Goal: Task Accomplishment & Management: Use online tool/utility

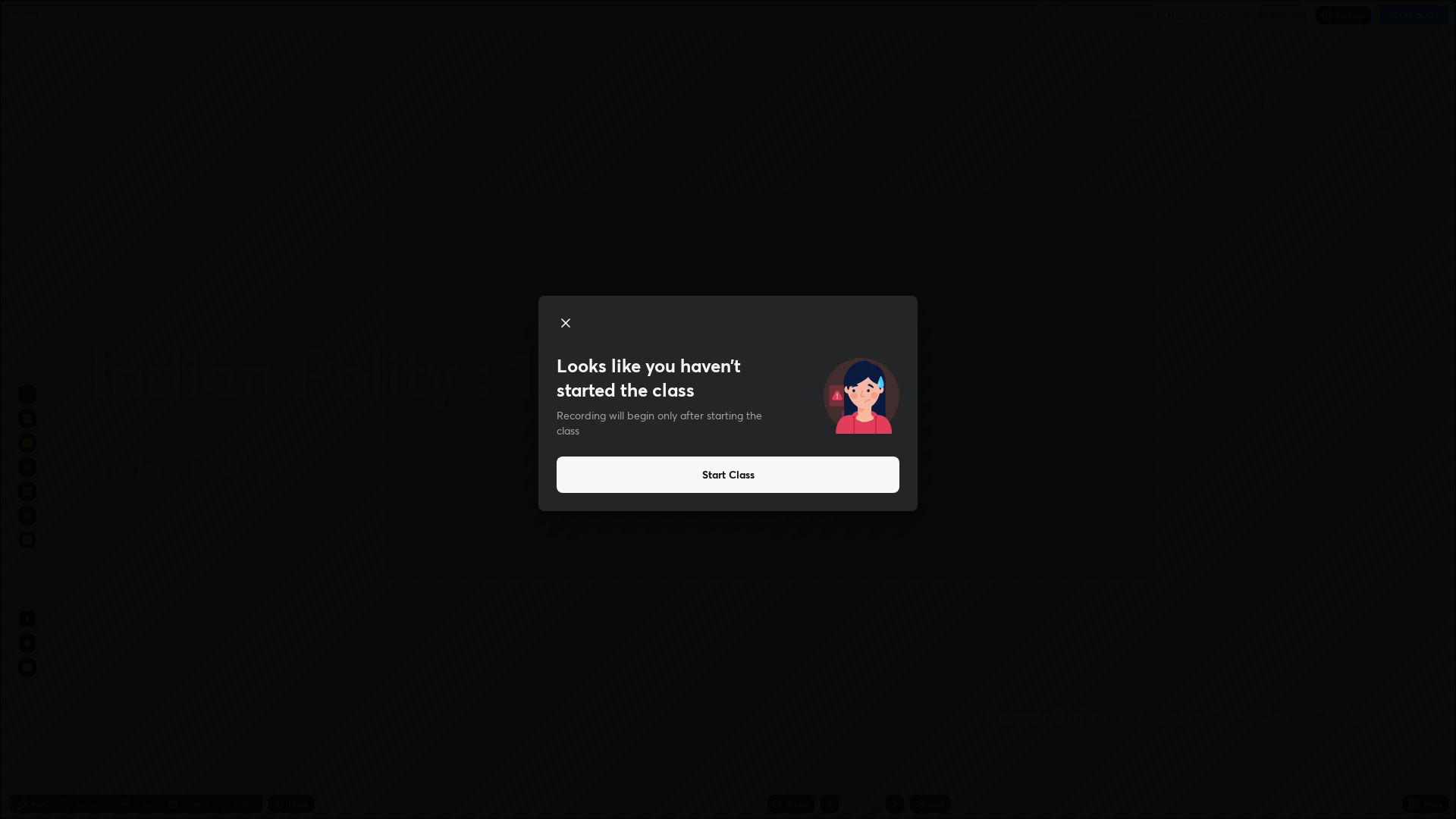
click at [654, 478] on button "Start Class" at bounding box center [727, 475] width 342 height 37
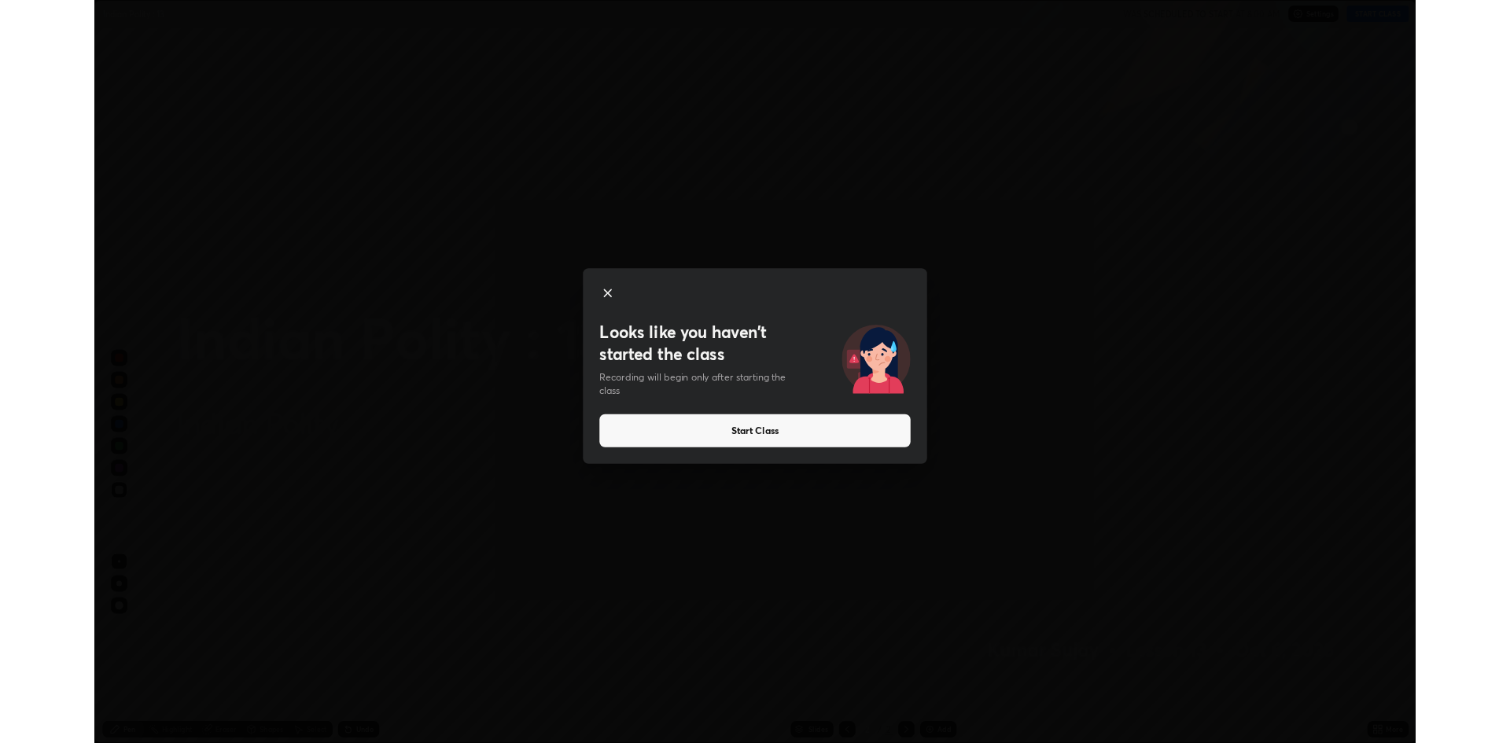
scroll to position [849, 1510]
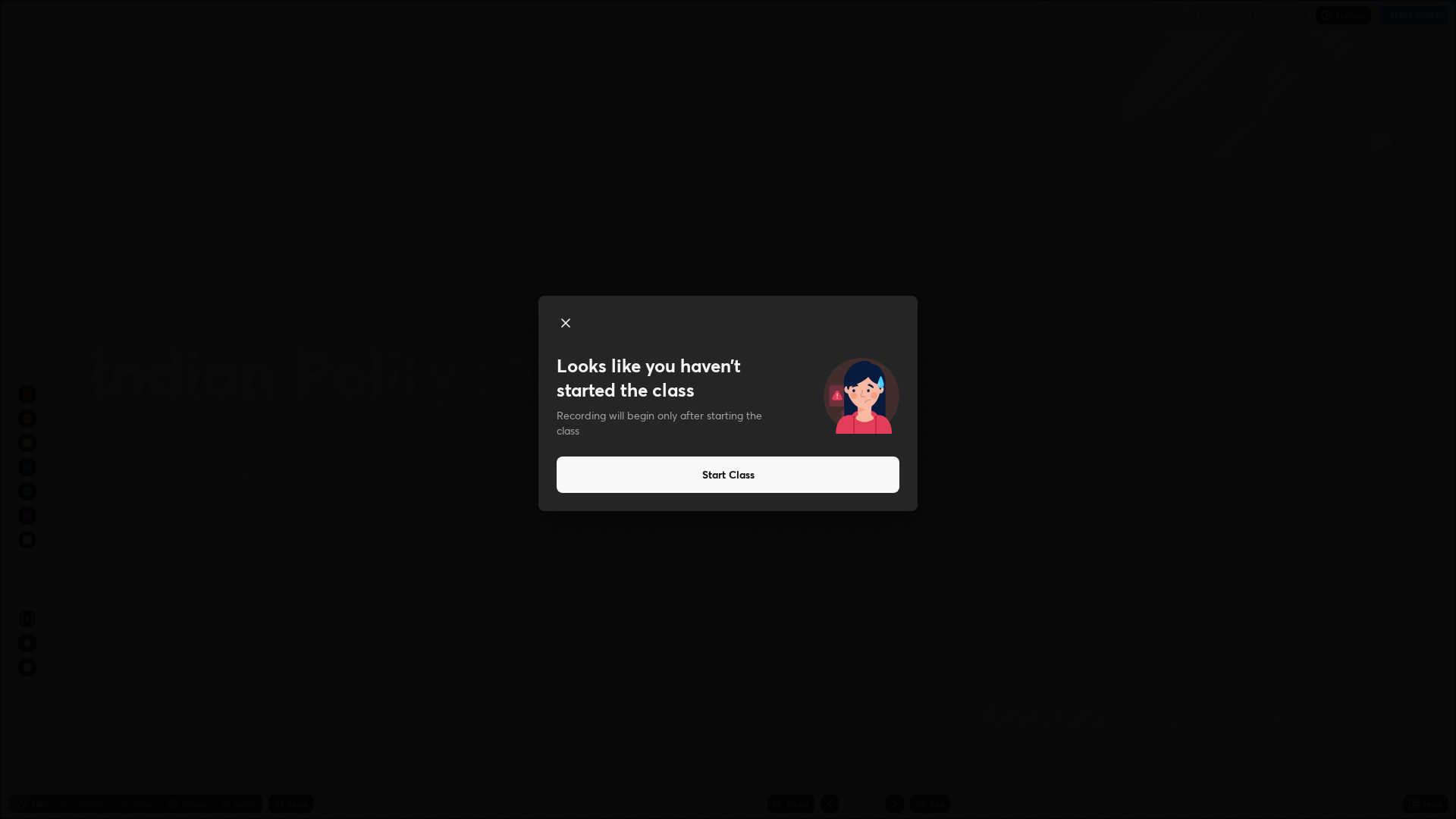
click at [662, 474] on button "Start Class" at bounding box center [727, 475] width 342 height 37
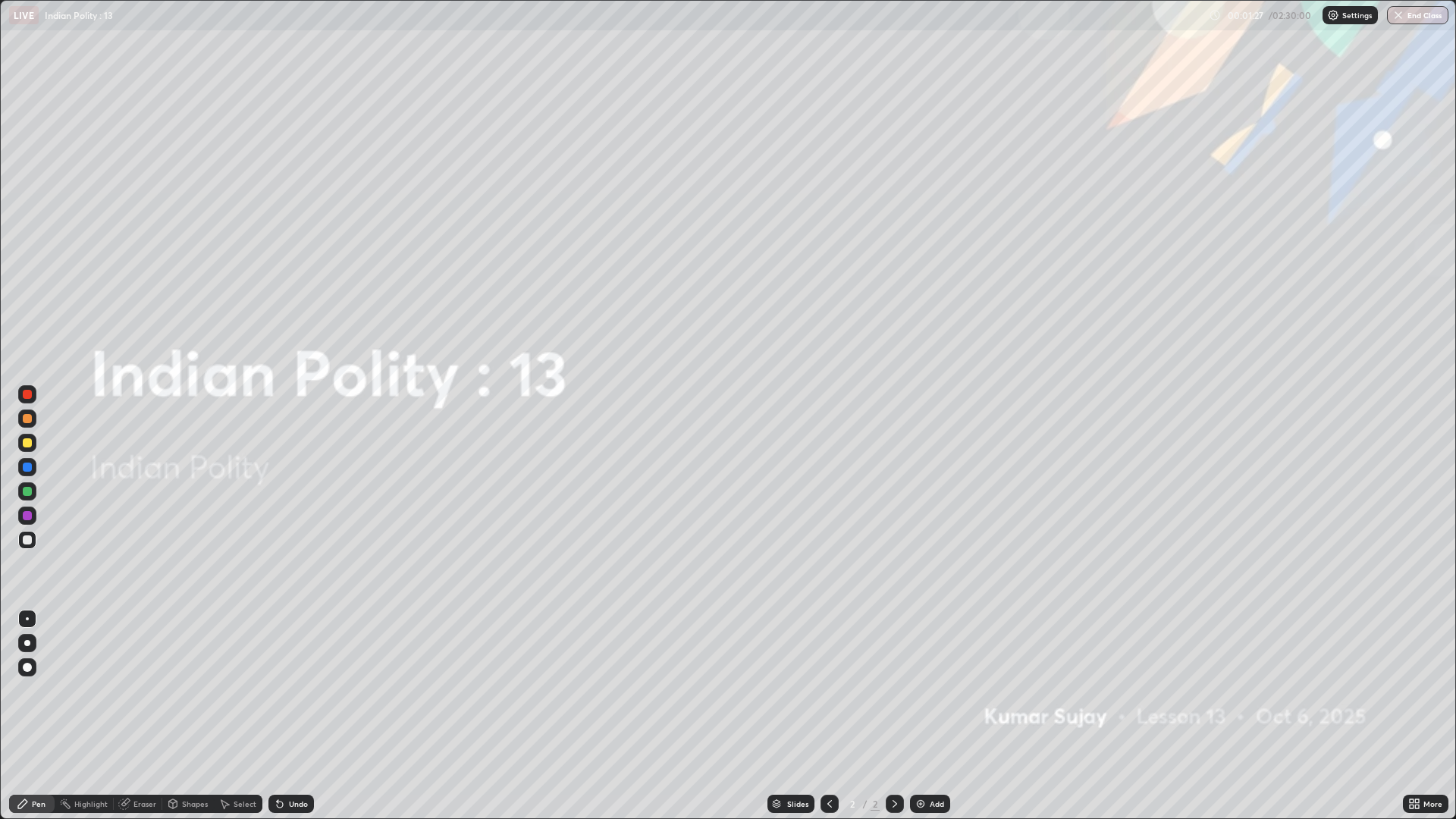
click at [928, 804] on div "Add" at bounding box center [930, 804] width 40 height 18
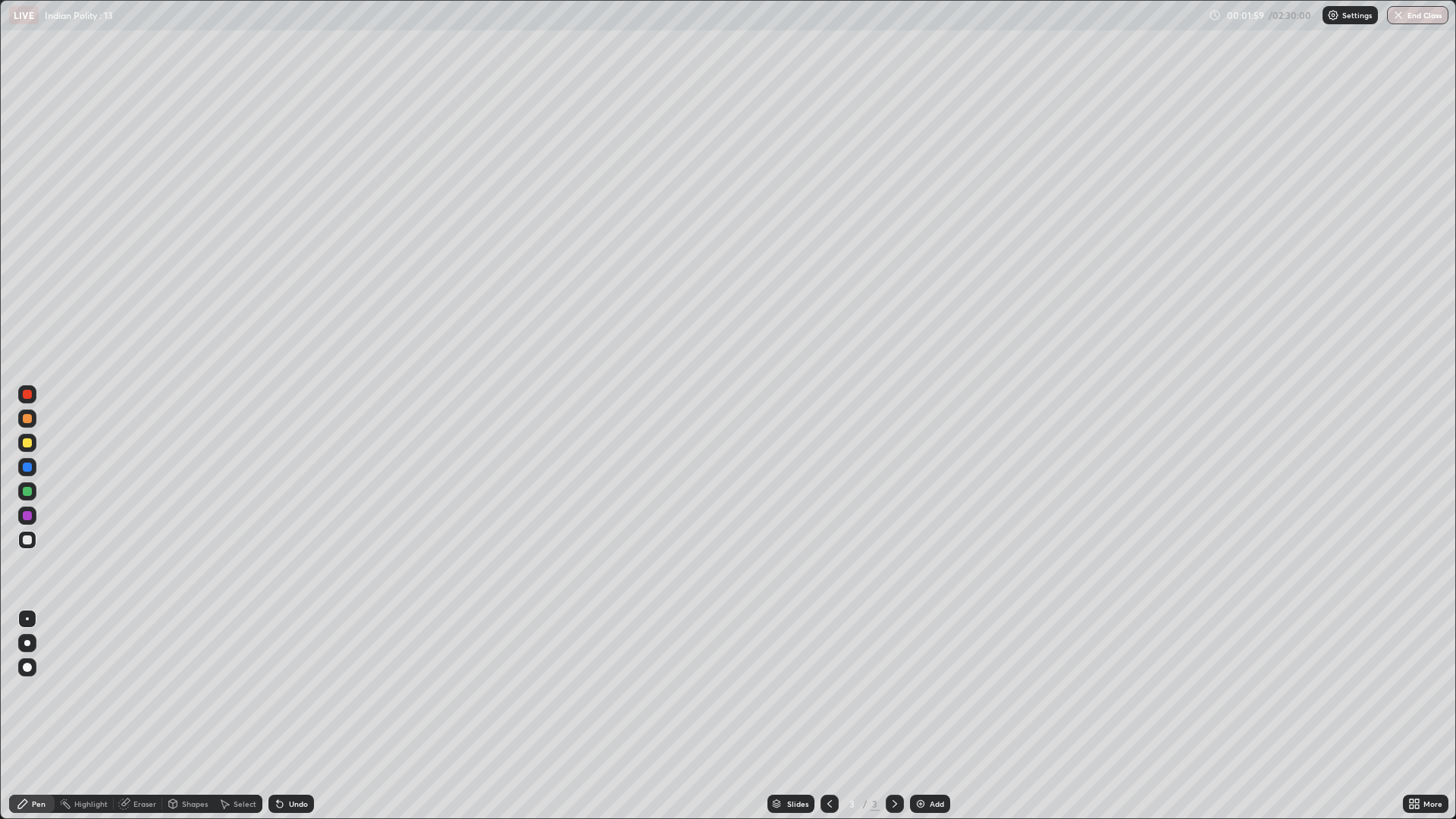
click at [930, 801] on div "Add" at bounding box center [936, 805] width 14 height 8
click at [921, 799] on img at bounding box center [920, 804] width 13 height 13
click at [834, 803] on div at bounding box center [829, 804] width 18 height 18
click at [828, 804] on icon at bounding box center [829, 804] width 13 height 13
click at [830, 797] on div at bounding box center [829, 804] width 18 height 18
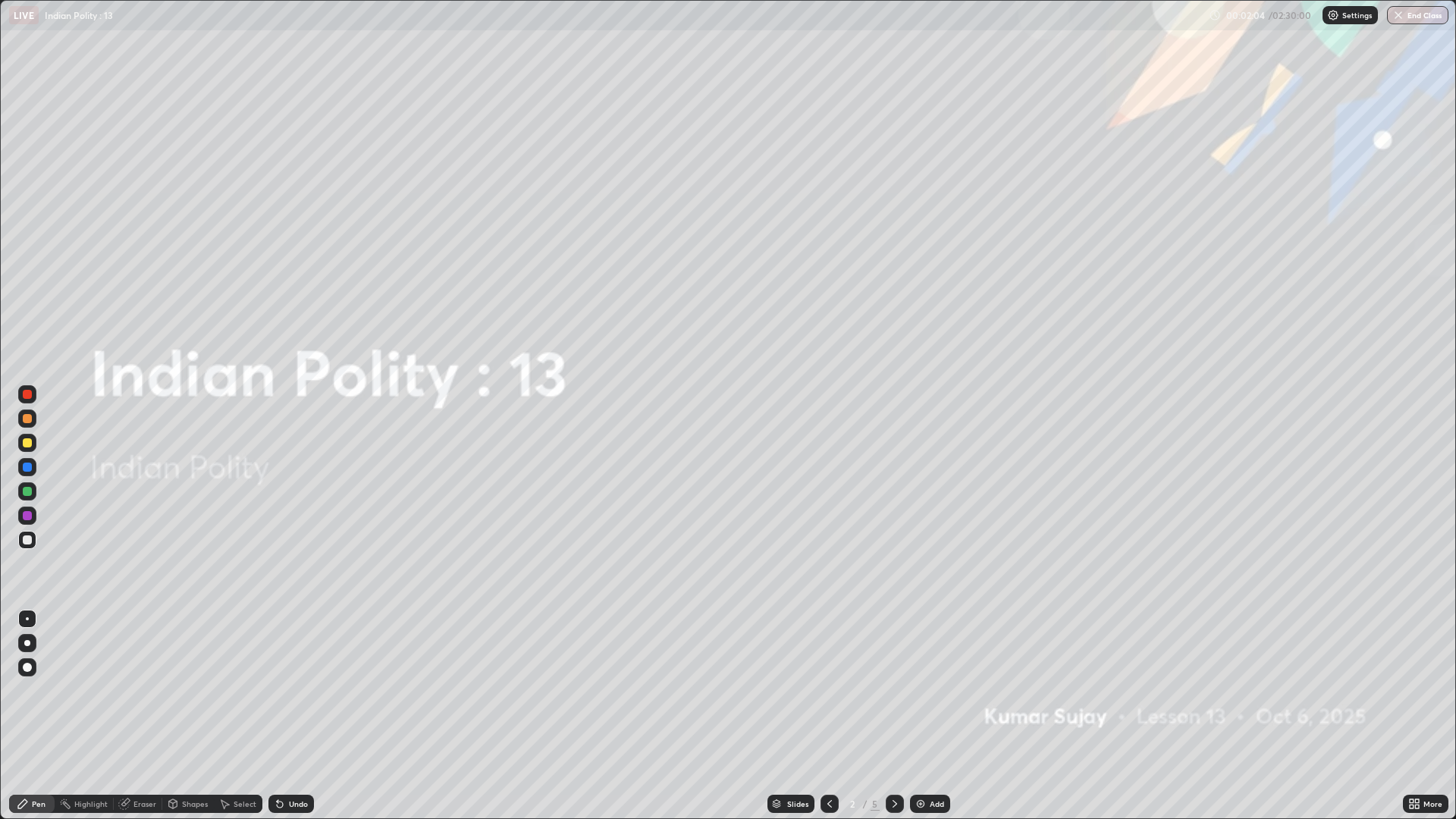
click at [893, 802] on icon at bounding box center [894, 805] width 5 height 8
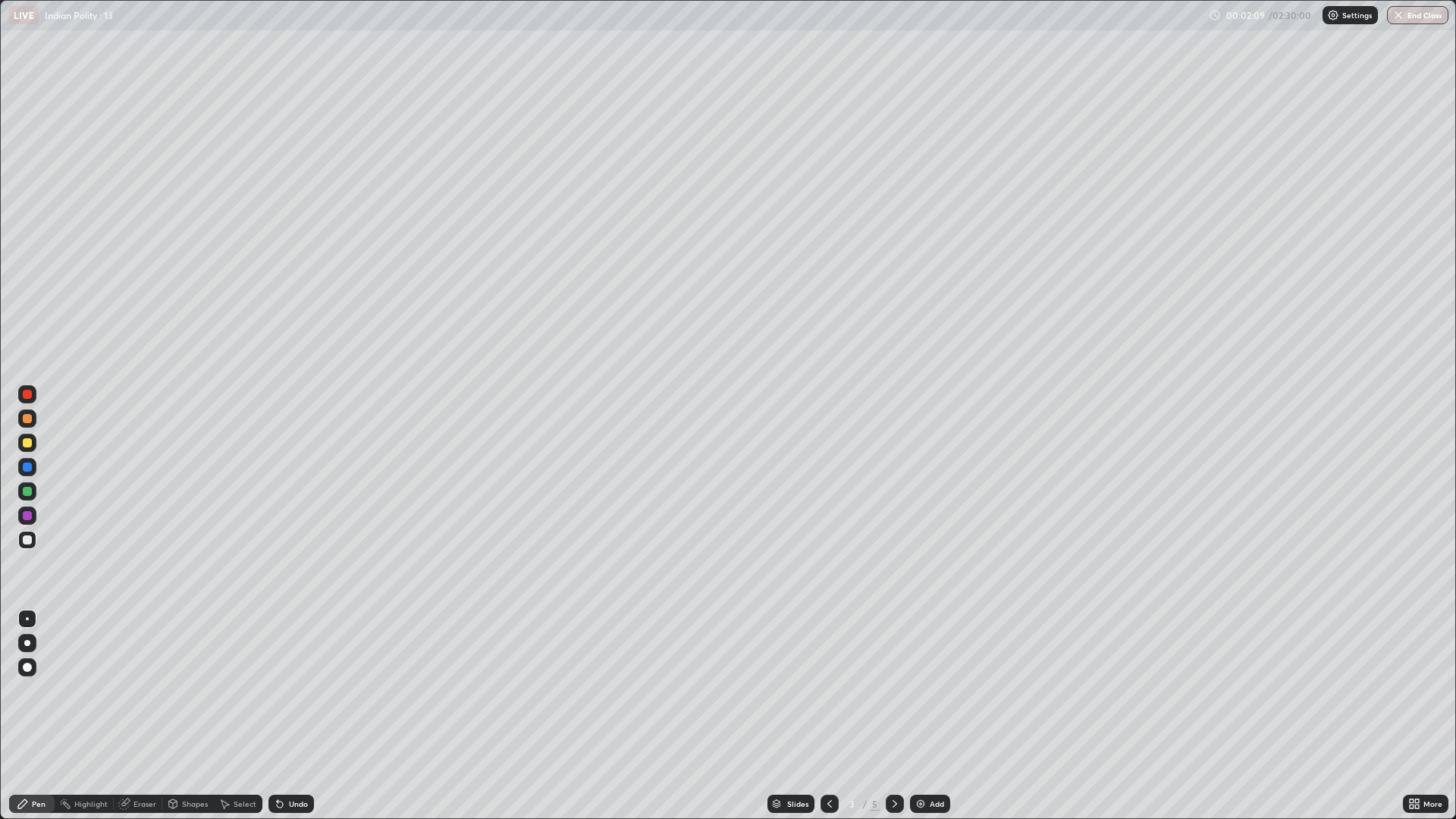
click at [44, 801] on div "Pen" at bounding box center [39, 805] width 13 height 8
click at [49, 798] on div "Pen" at bounding box center [31, 804] width 45 height 18
click at [33, 666] on div at bounding box center [27, 668] width 18 height 18
click at [31, 662] on div at bounding box center [27, 668] width 18 height 18
click at [33, 539] on div at bounding box center [27, 539] width 18 height 18
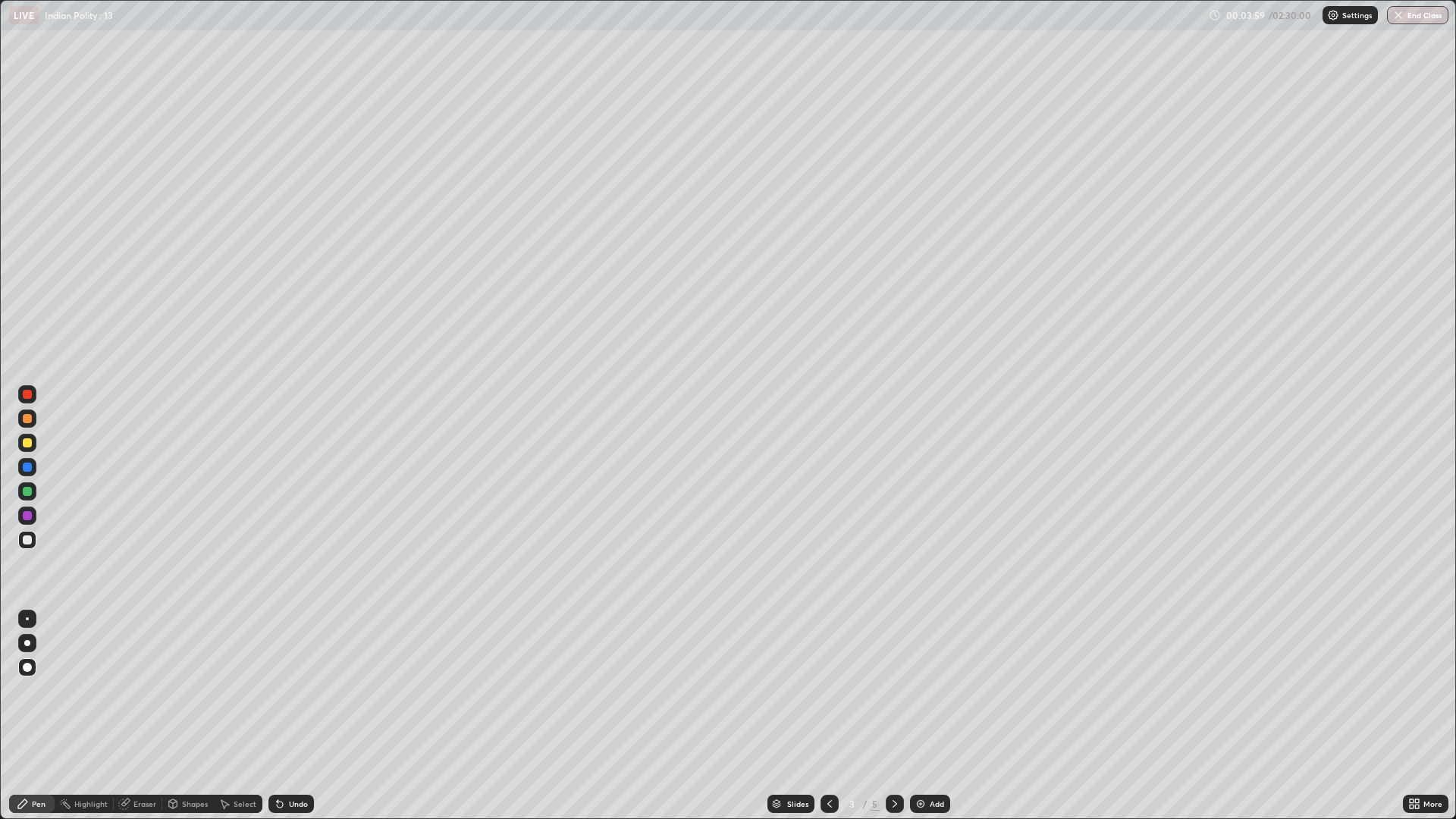
click at [145, 802] on div "Eraser" at bounding box center [145, 805] width 23 height 8
click at [42, 801] on div "Pen" at bounding box center [39, 805] width 13 height 8
click at [920, 804] on img at bounding box center [920, 804] width 13 height 13
click at [931, 804] on div "Add" at bounding box center [936, 805] width 14 height 8
click at [829, 814] on div at bounding box center [829, 804] width 18 height 30
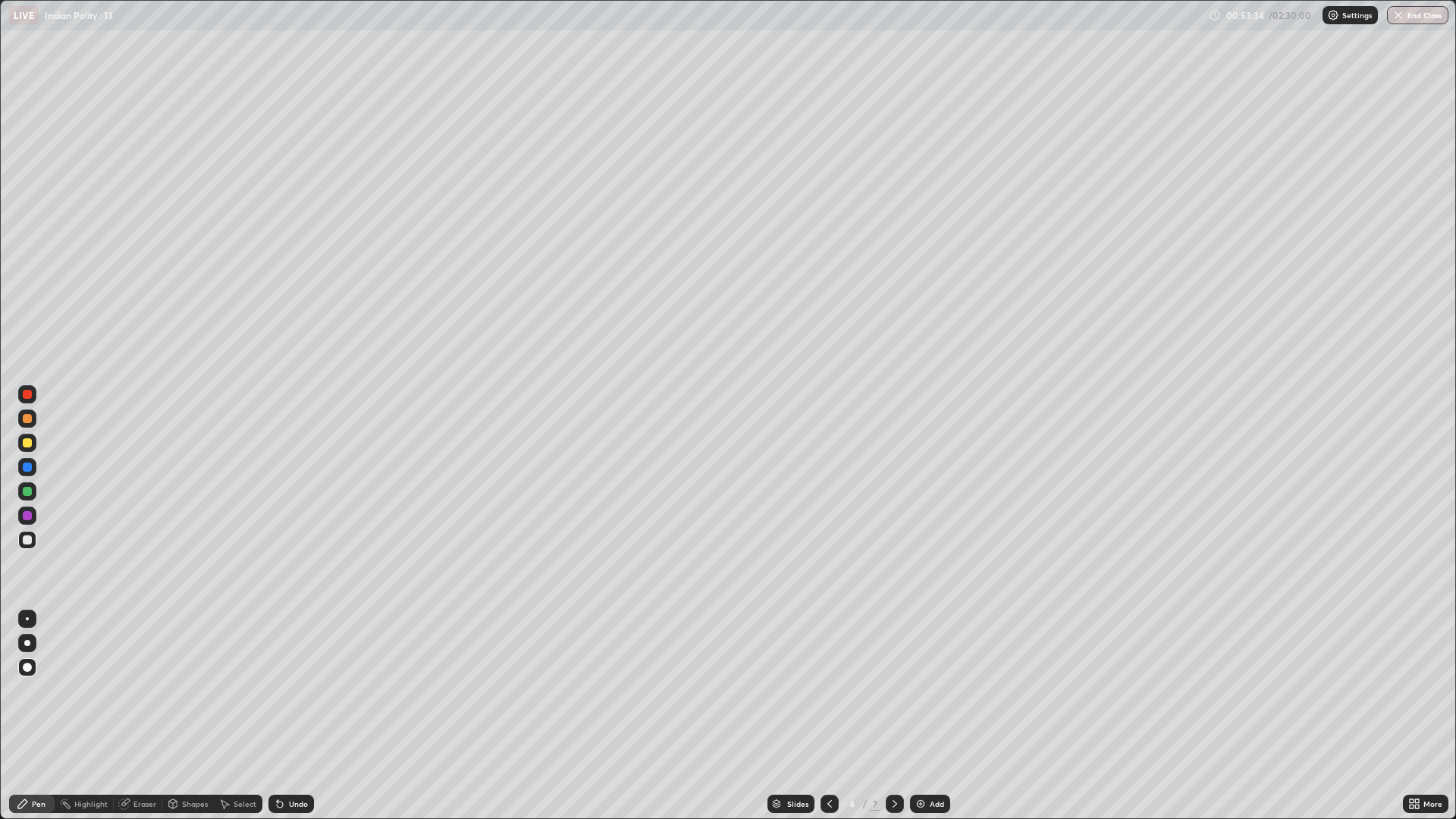
click at [927, 802] on div "Add" at bounding box center [930, 804] width 40 height 18
click at [924, 801] on img at bounding box center [920, 804] width 13 height 13
click at [33, 669] on div at bounding box center [27, 668] width 18 height 18
click at [28, 666] on div at bounding box center [27, 667] width 9 height 9
click at [28, 667] on div at bounding box center [27, 667] width 9 height 9
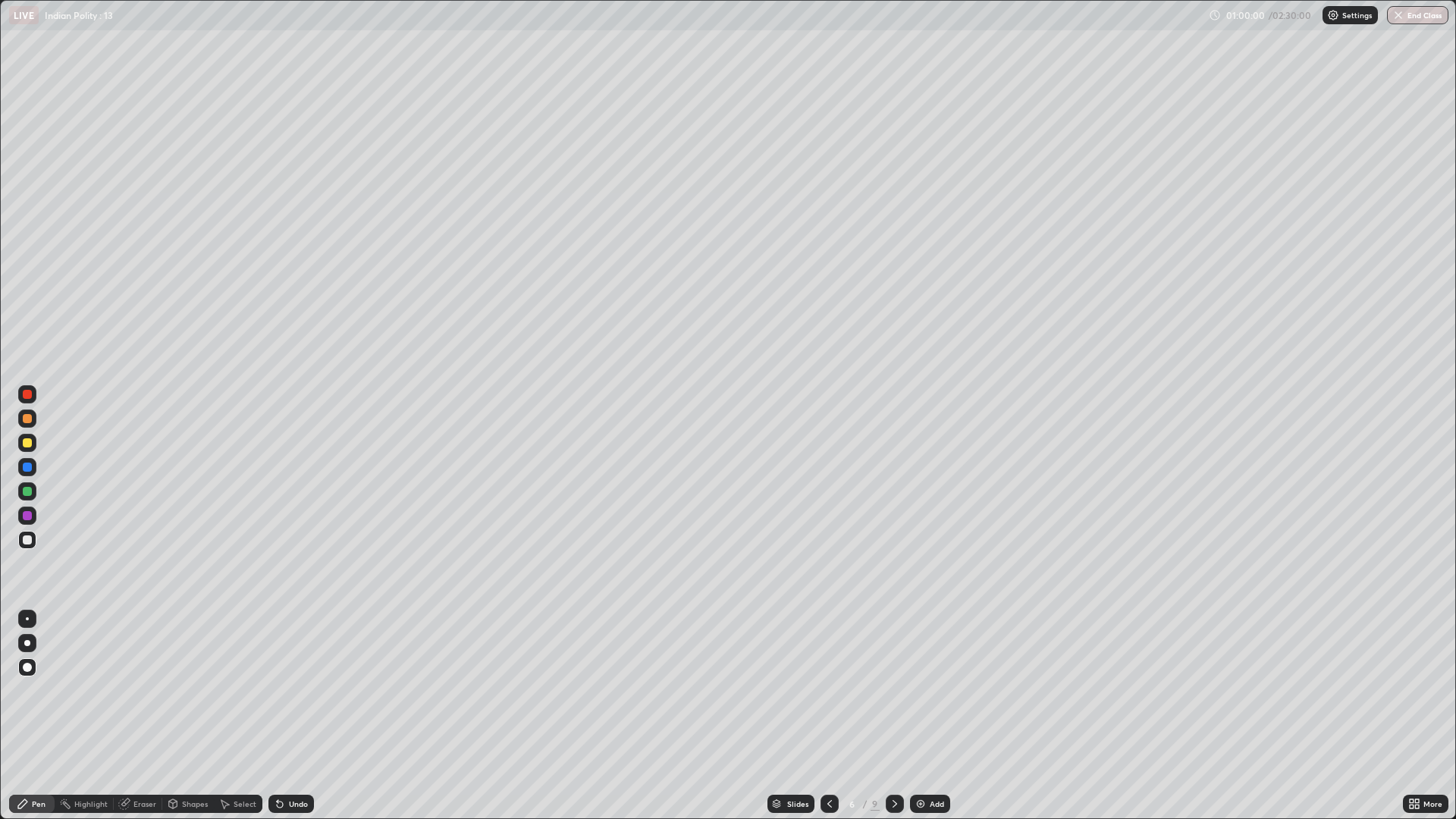
click at [38, 798] on div "Pen" at bounding box center [31, 804] width 45 height 18
click at [34, 659] on div at bounding box center [27, 667] width 18 height 24
click at [43, 801] on div "Pen" at bounding box center [39, 805] width 13 height 8
click at [922, 800] on img at bounding box center [920, 804] width 13 height 13
click at [34, 440] on div at bounding box center [27, 443] width 18 height 18
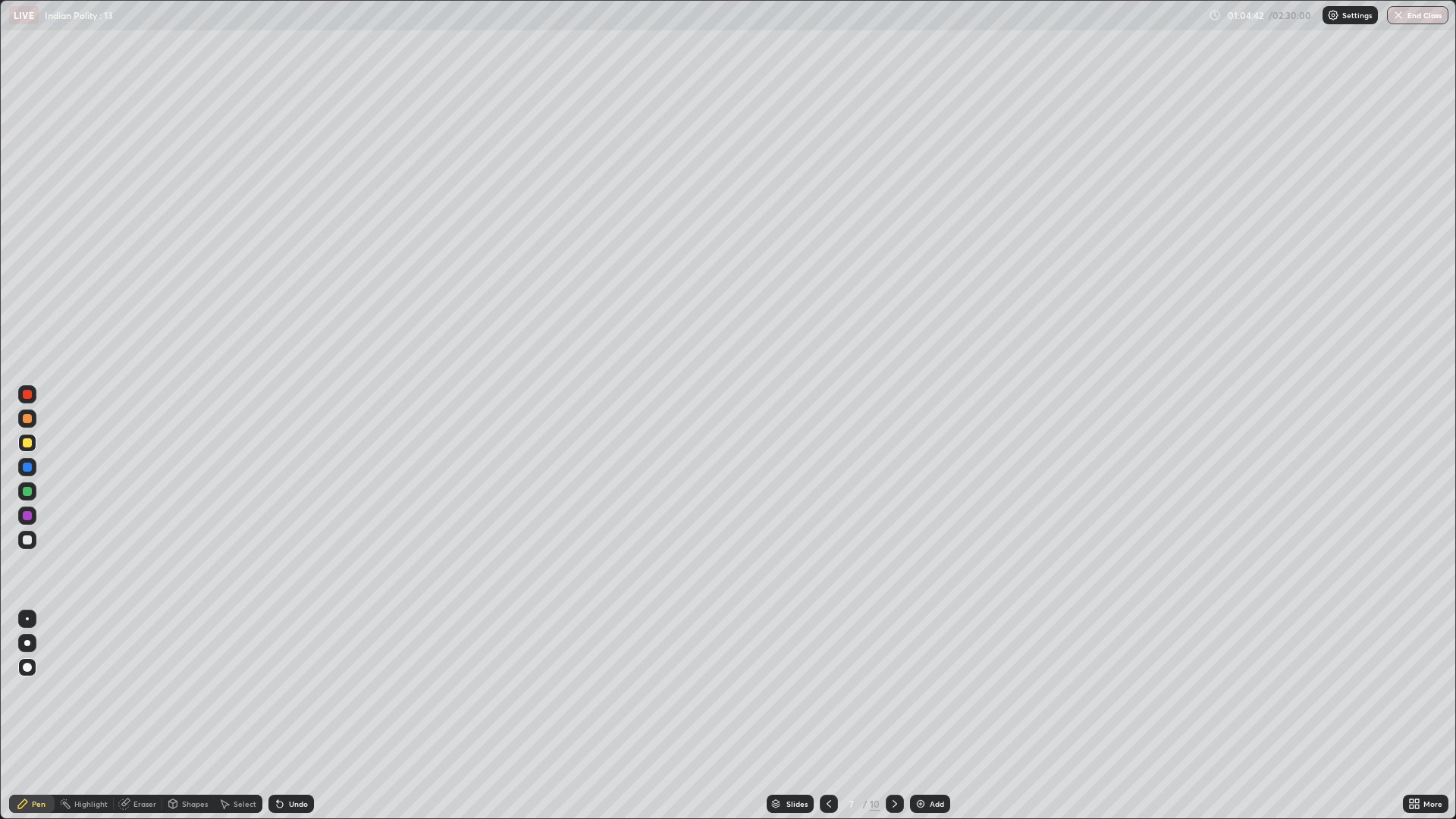
click at [33, 541] on div at bounding box center [27, 539] width 18 height 18
click at [153, 796] on div "Eraser" at bounding box center [138, 804] width 48 height 18
click at [48, 804] on div "Pen" at bounding box center [31, 804] width 45 height 18
click at [35, 421] on div at bounding box center [27, 419] width 18 height 18
click at [27, 446] on div at bounding box center [27, 442] width 9 height 9
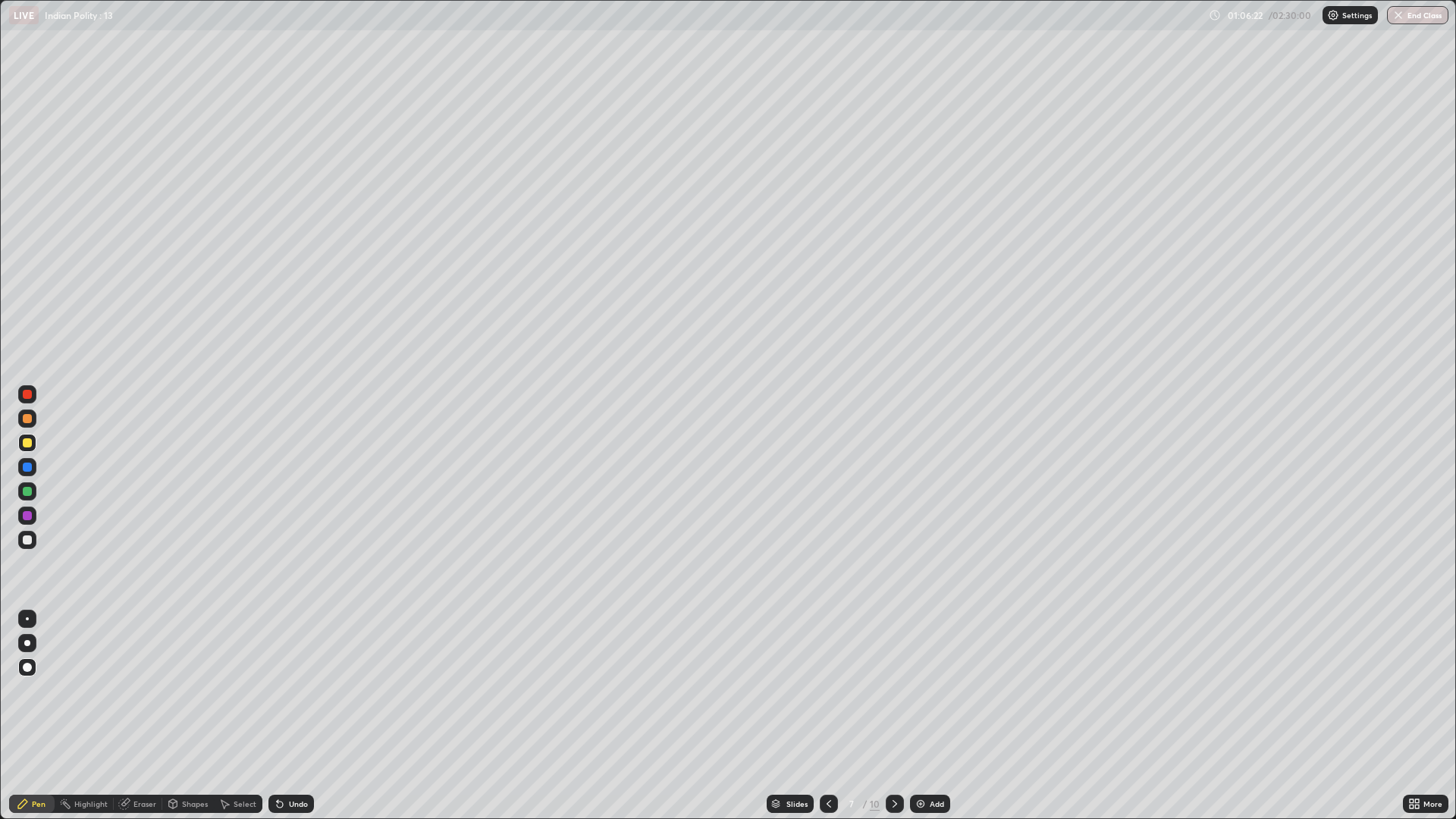
click at [139, 805] on div "Eraser" at bounding box center [145, 805] width 23 height 8
click at [36, 806] on div "Pen" at bounding box center [39, 805] width 13 height 8
click at [921, 804] on img at bounding box center [920, 804] width 13 height 13
click at [155, 796] on div "Eraser" at bounding box center [138, 804] width 48 height 18
click at [51, 803] on div "Pen" at bounding box center [31, 804] width 45 height 18
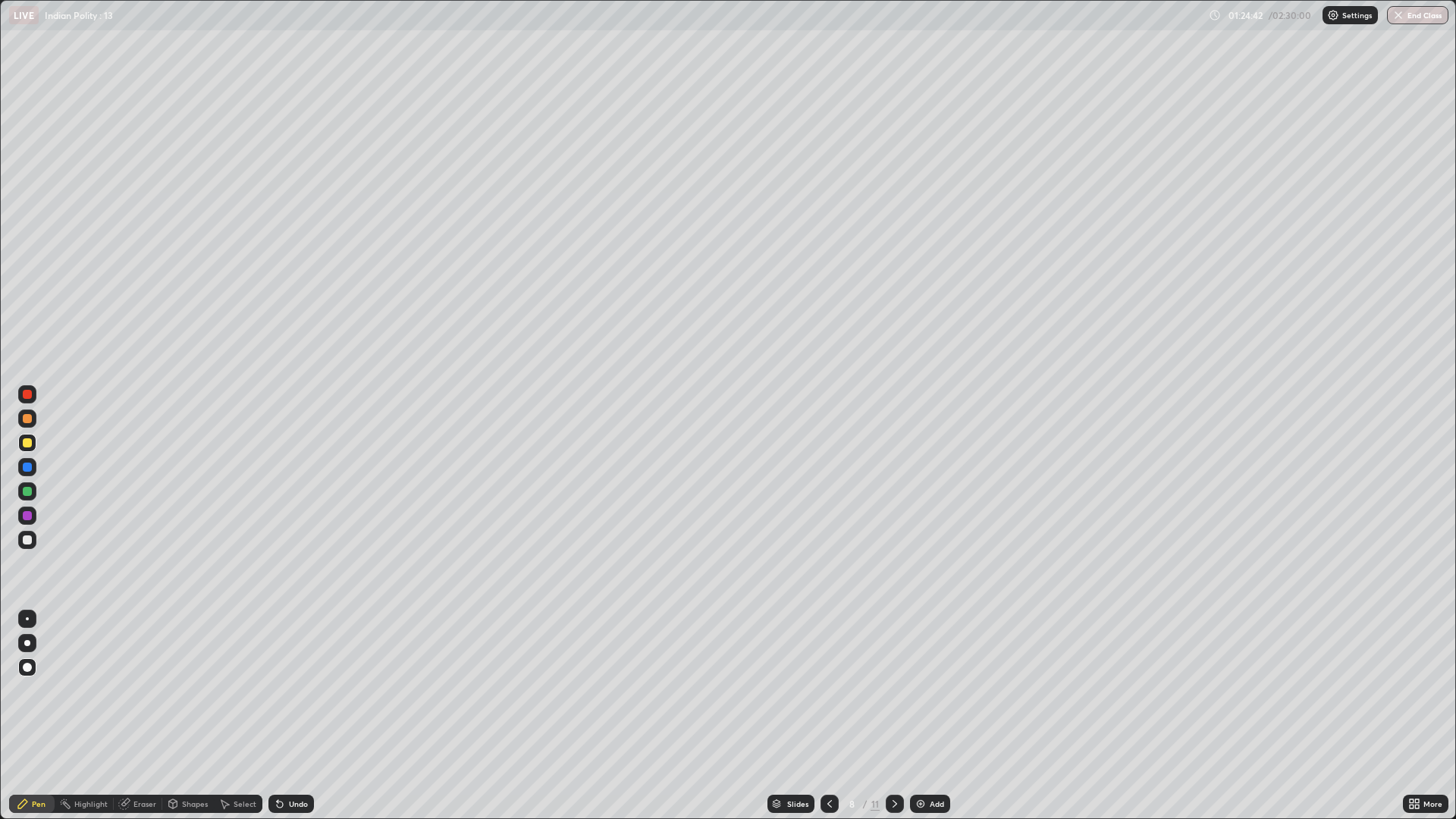
click at [828, 804] on icon at bounding box center [829, 804] width 13 height 13
click at [892, 797] on div at bounding box center [894, 804] width 18 height 18
click at [1425, 803] on div "More" at bounding box center [1433, 805] width 19 height 8
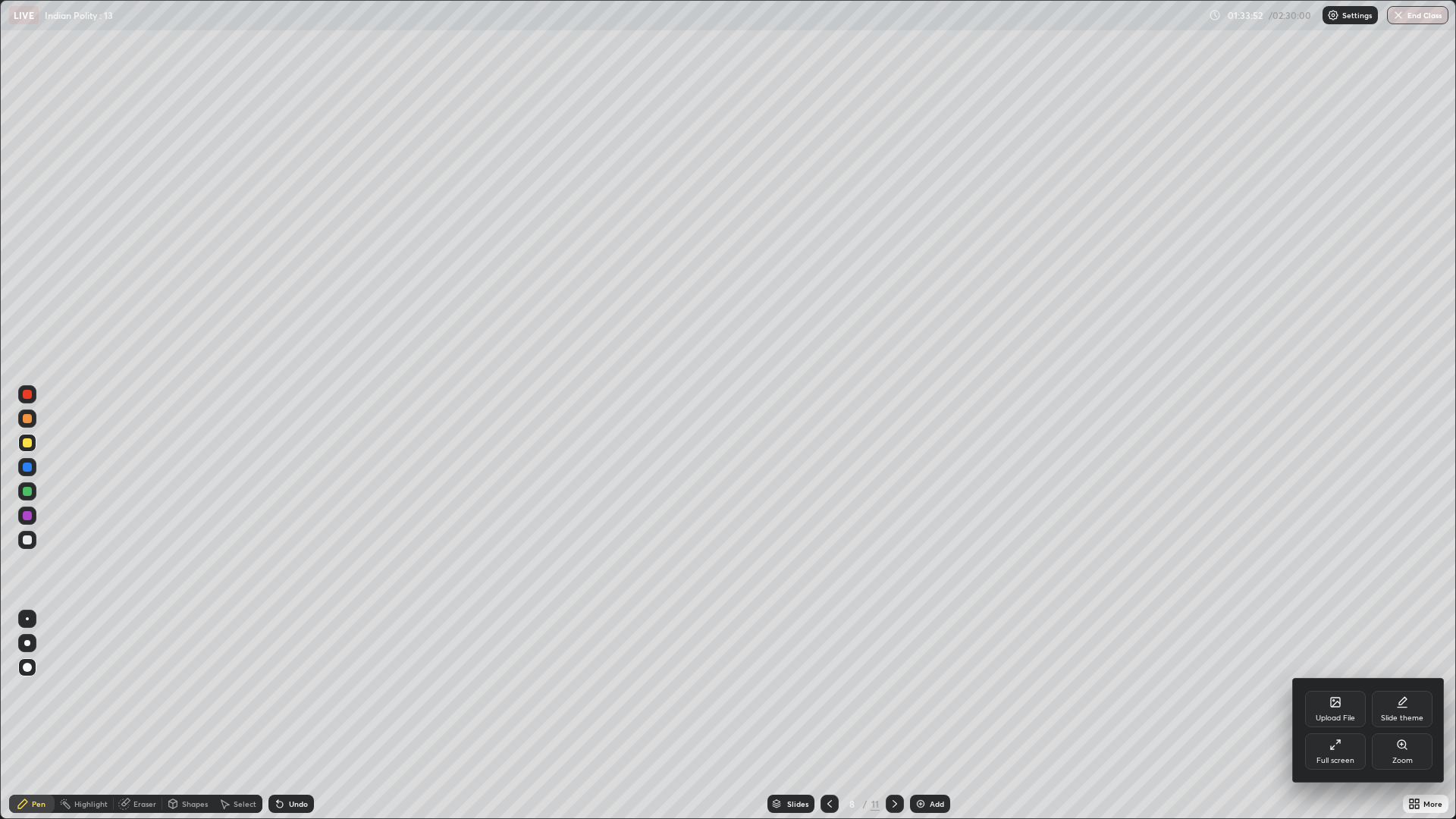
click at [1350, 763] on div "Full screen" at bounding box center [1335, 761] width 38 height 8
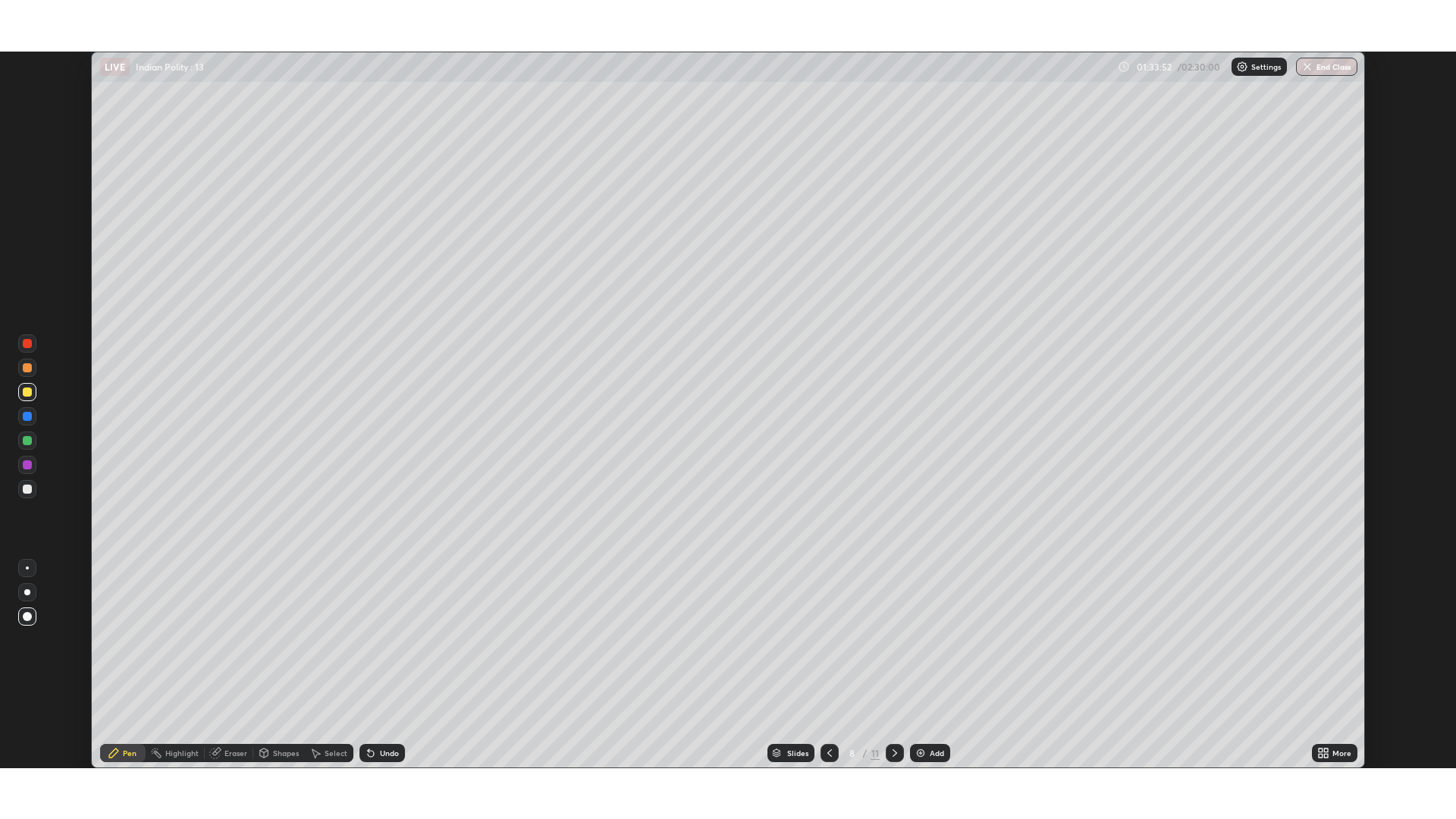
scroll to position [75135, 74362]
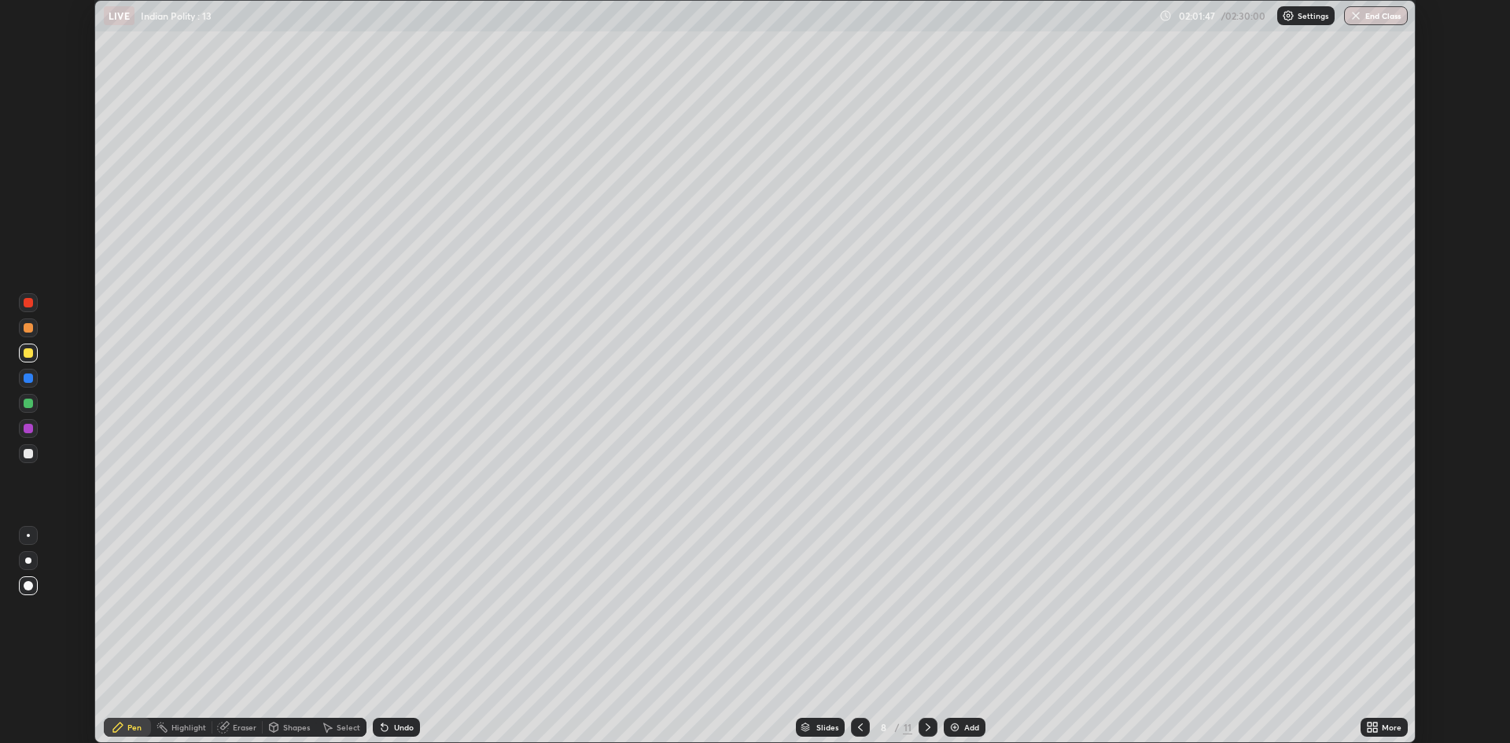
click at [1374, 729] on icon at bounding box center [1375, 730] width 4 height 4
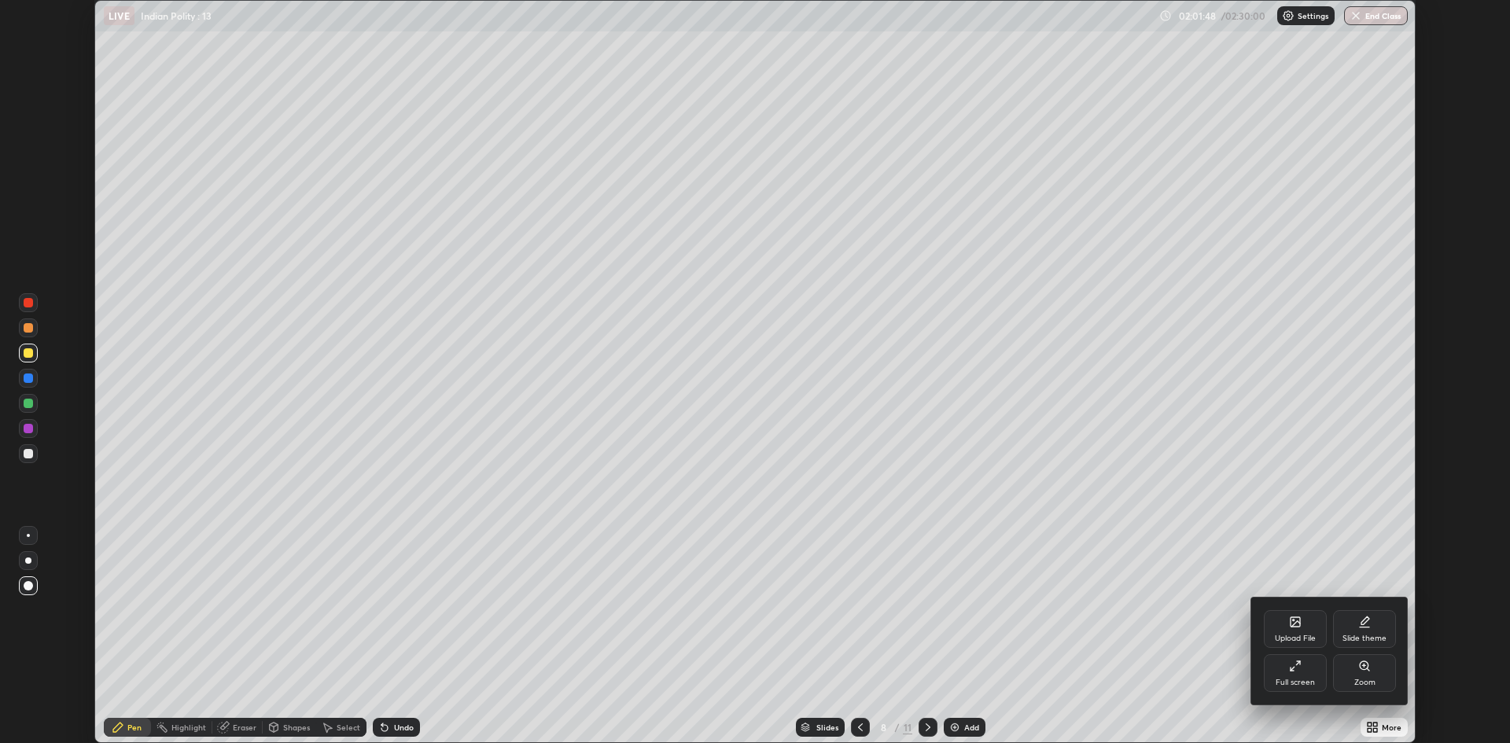
click at [1301, 671] on icon at bounding box center [1295, 666] width 13 height 13
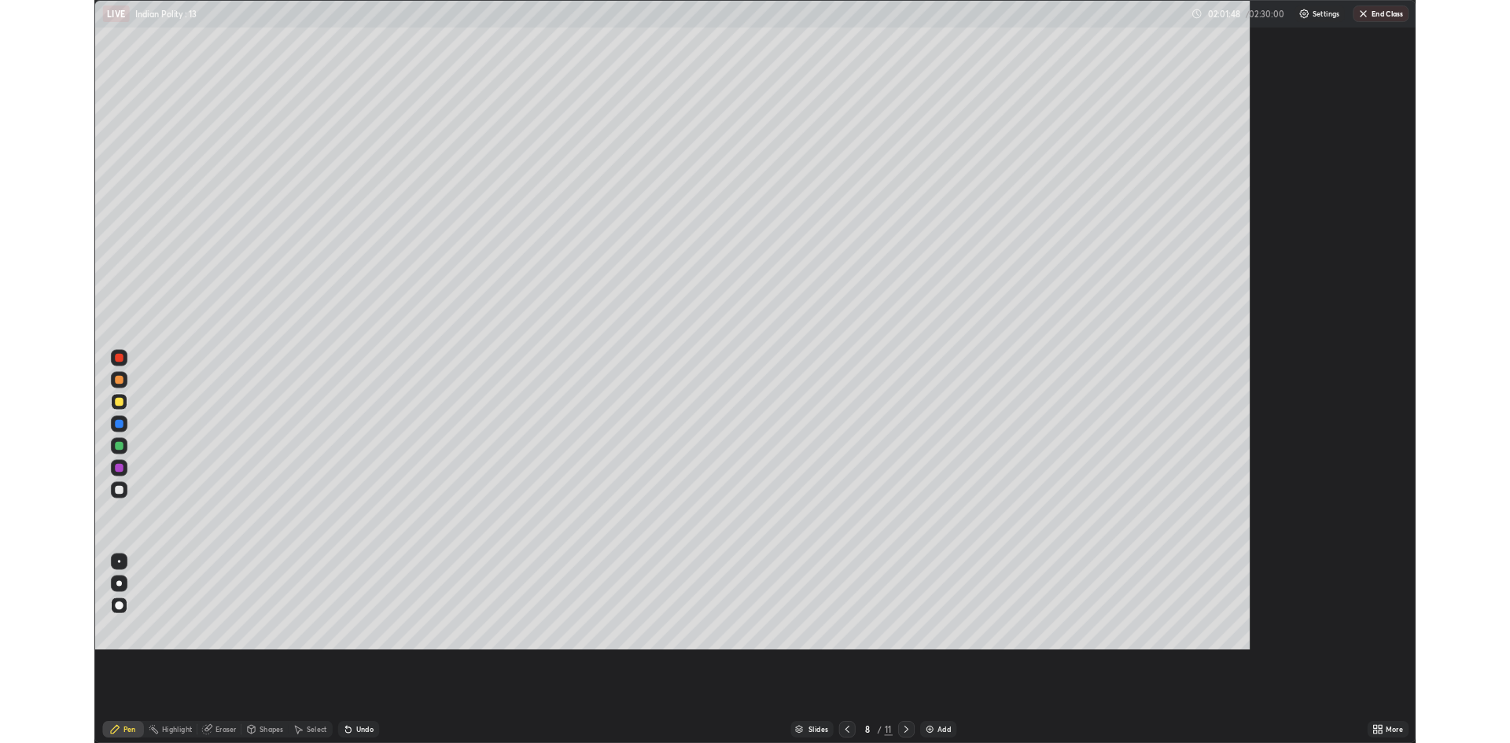
scroll to position [849, 1510]
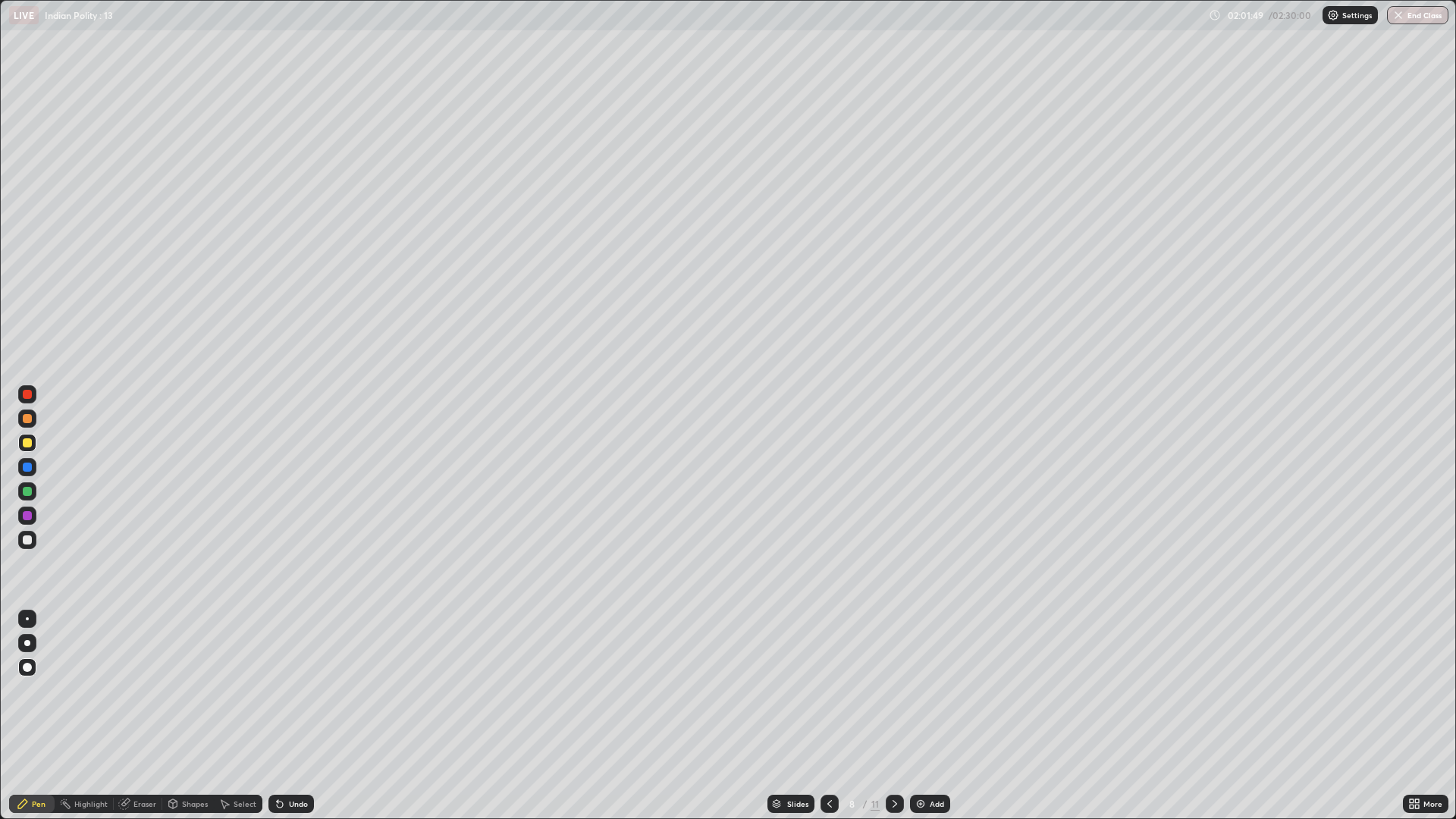
click at [930, 803] on div "Add" at bounding box center [936, 805] width 14 height 8
click at [34, 669] on div at bounding box center [27, 668] width 18 height 18
click at [33, 669] on div at bounding box center [27, 668] width 18 height 18
click at [29, 662] on div at bounding box center [27, 668] width 18 height 18
click at [28, 664] on div at bounding box center [27, 667] width 9 height 9
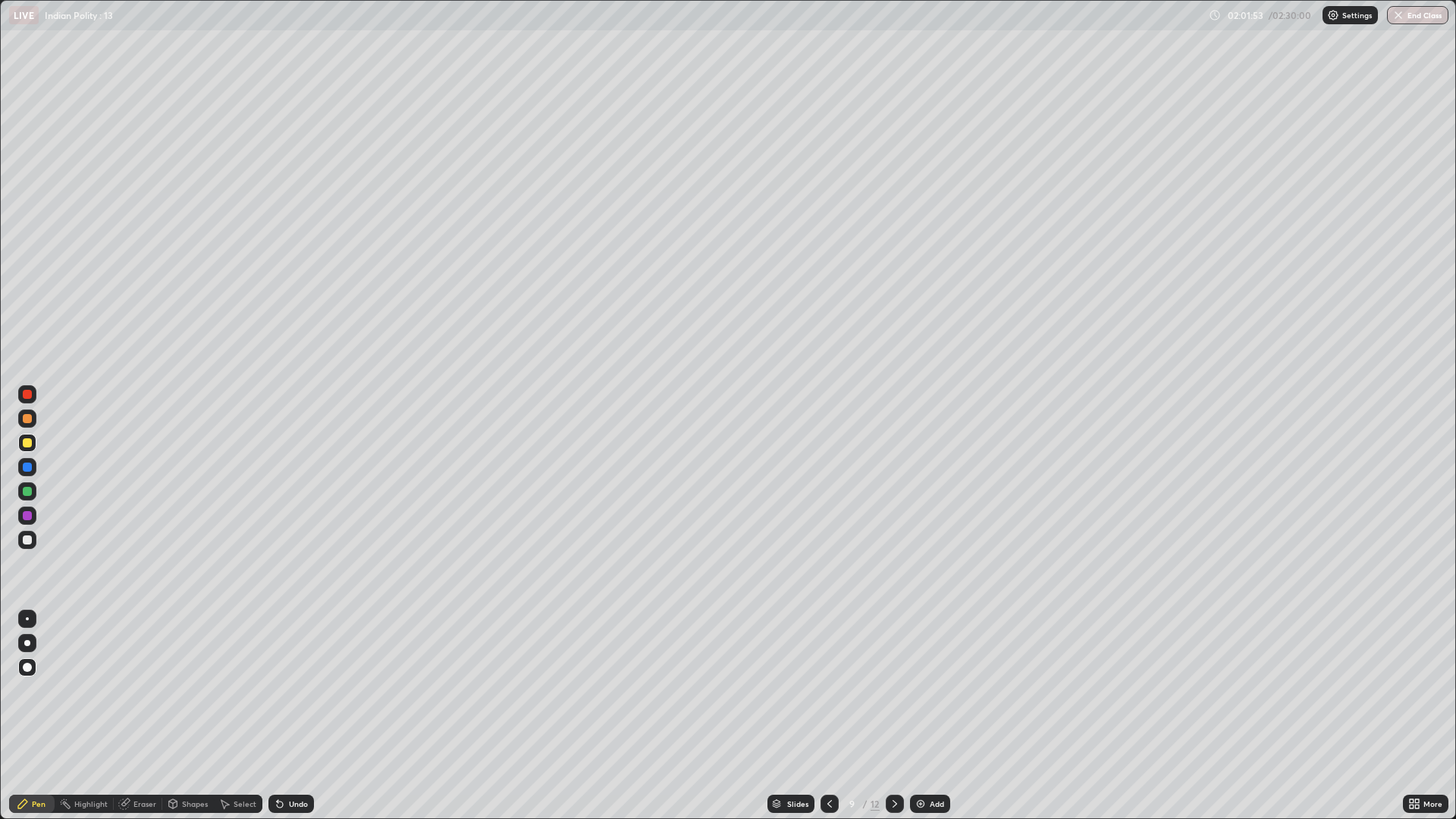
click at [29, 660] on div at bounding box center [27, 668] width 18 height 18
click at [30, 669] on div at bounding box center [27, 667] width 9 height 9
click at [35, 535] on div at bounding box center [27, 539] width 18 height 18
click at [36, 534] on div at bounding box center [27, 539] width 18 height 18
click at [1415, 805] on icon at bounding box center [1416, 806] width 4 height 4
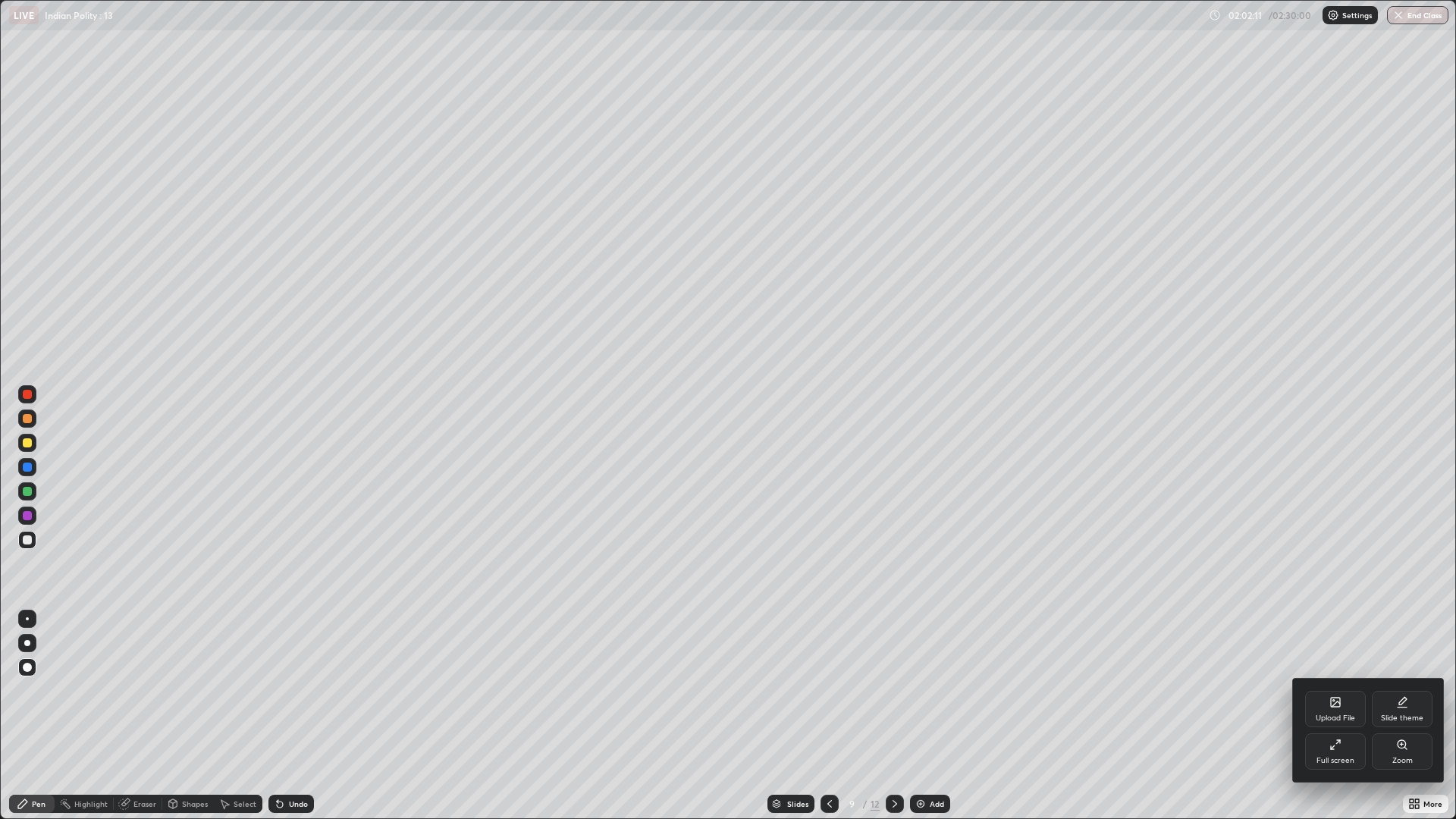
click at [1337, 748] on icon at bounding box center [1335, 745] width 13 height 13
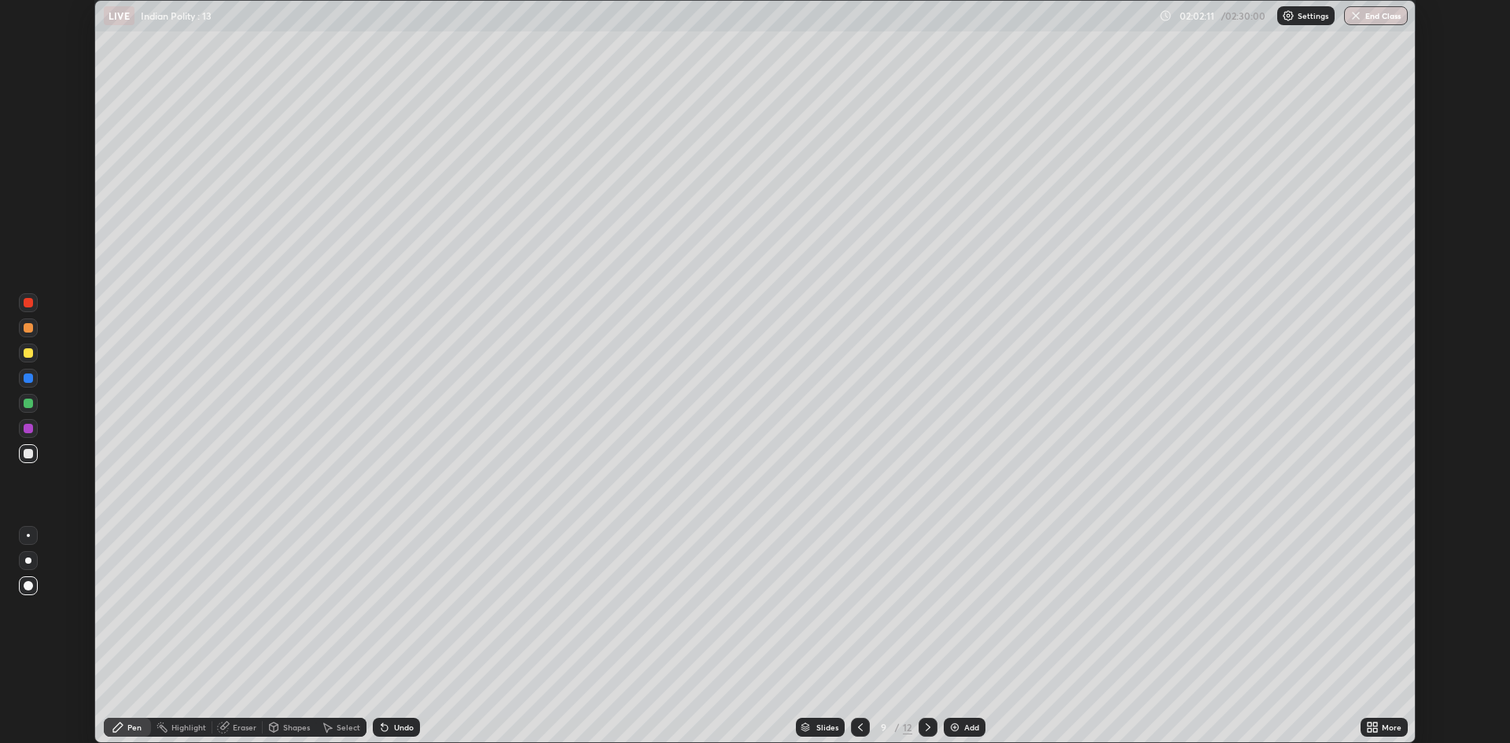
scroll to position [77887, 77120]
click at [1385, 21] on button "End Class" at bounding box center [1376, 15] width 64 height 19
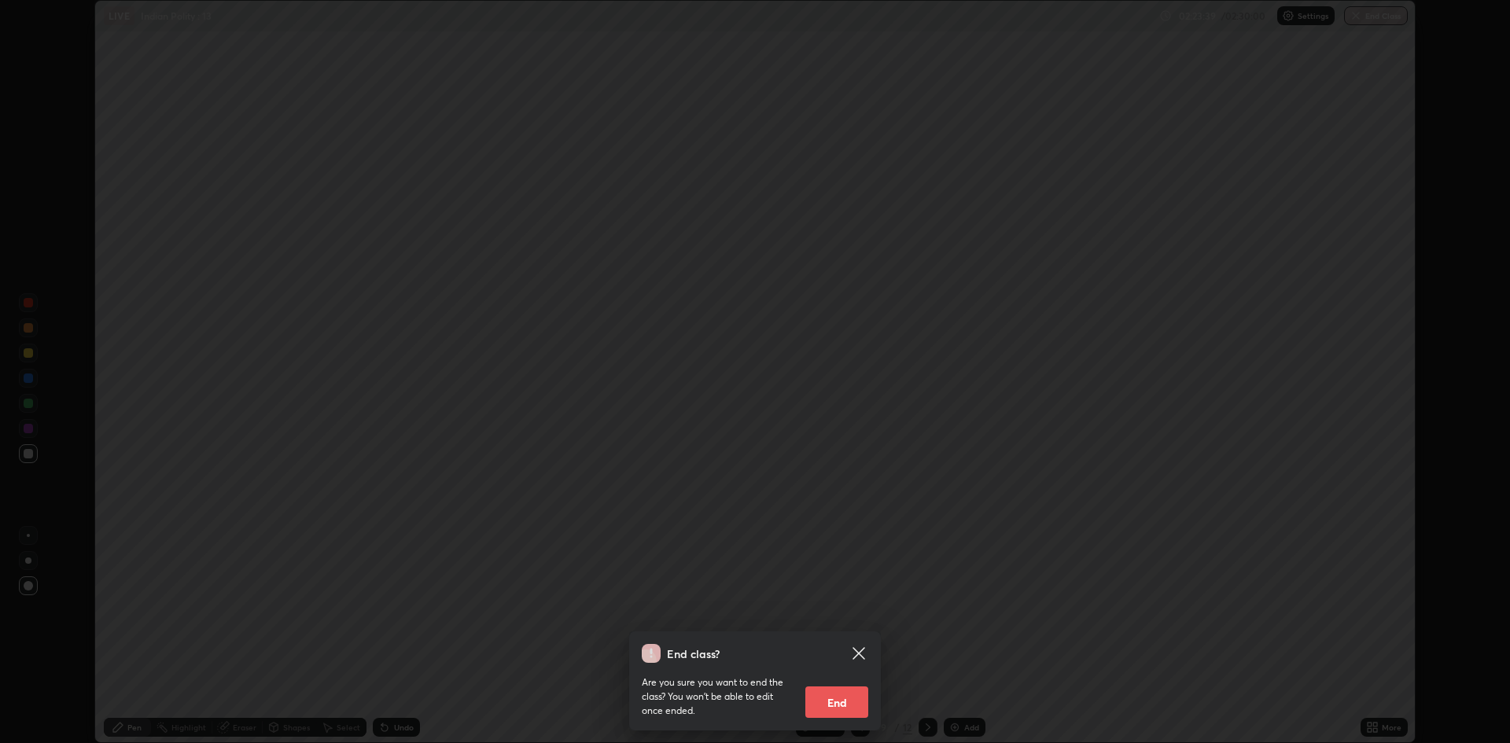
click at [837, 697] on button "End" at bounding box center [836, 701] width 63 height 31
